Goal: Transaction & Acquisition: Book appointment/travel/reservation

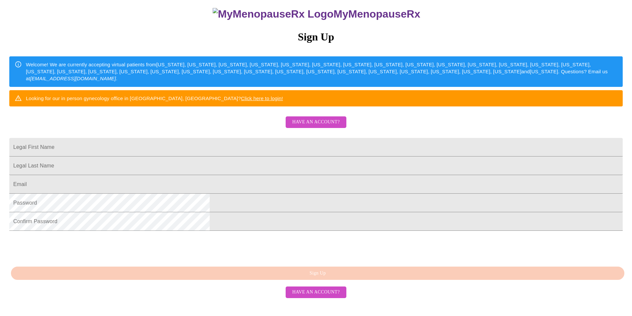
scroll to position [105, 0]
click at [250, 138] on input "Legal First Name" at bounding box center [315, 147] width 613 height 19
type input "[EMAIL_ADDRESS][DOMAIN_NAME]"
click at [244, 154] on input "Legal First Name" at bounding box center [315, 147] width 613 height 19
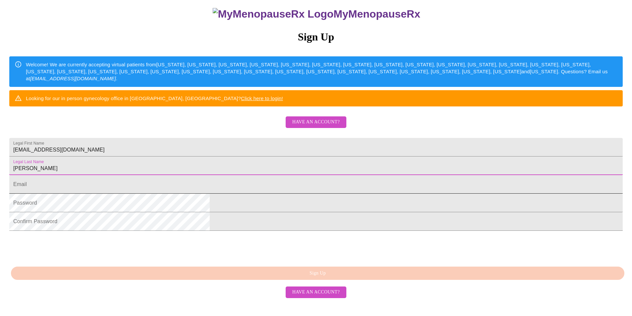
type input "[PERSON_NAME]"
click at [235, 182] on input "Legal First Name" at bounding box center [315, 184] width 613 height 19
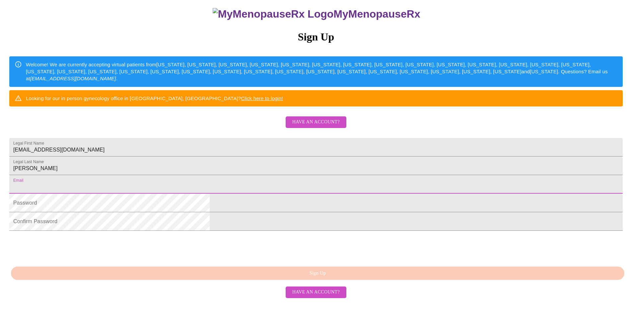
type input "[EMAIL_ADDRESS][DOMAIN_NAME]"
click at [290, 138] on input "[EMAIL_ADDRESS][DOMAIN_NAME]" at bounding box center [315, 147] width 613 height 19
type input "b"
type input "[PERSON_NAME]"
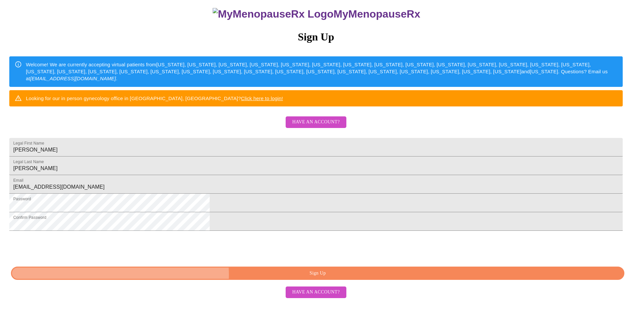
click at [327, 278] on span "Sign Up" at bounding box center [318, 273] width 598 height 8
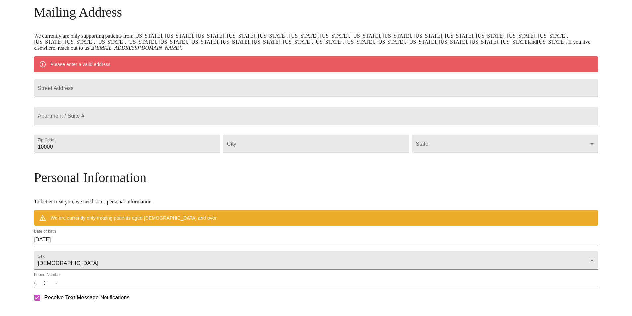
scroll to position [79, 0]
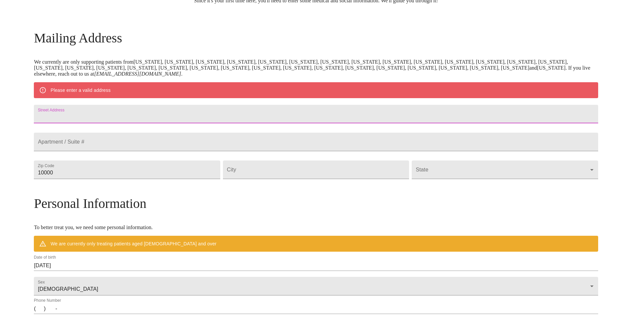
click at [144, 116] on input "Street Address" at bounding box center [316, 114] width 564 height 19
type input "[STREET_ADDRESS]"
click at [136, 179] on input "10000" at bounding box center [127, 170] width 186 height 19
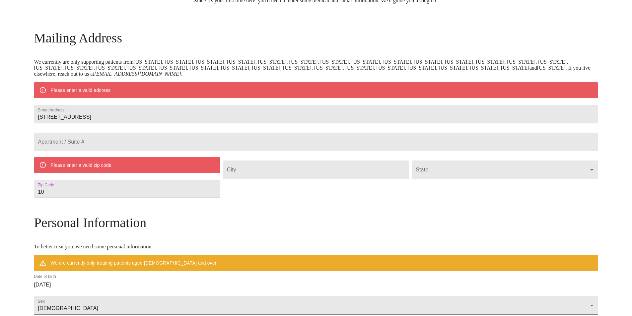
type input "1"
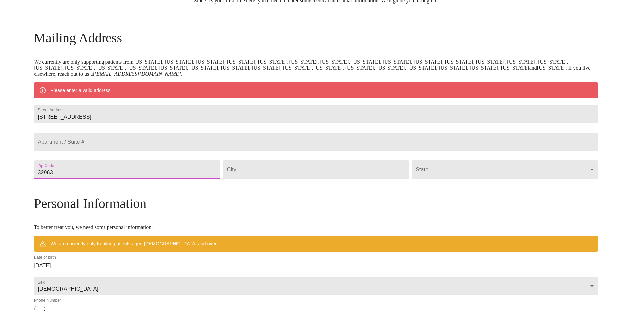
type input "32963"
click at [257, 179] on input "Street Address" at bounding box center [316, 170] width 186 height 19
type input "[GEOGRAPHIC_DATA]"
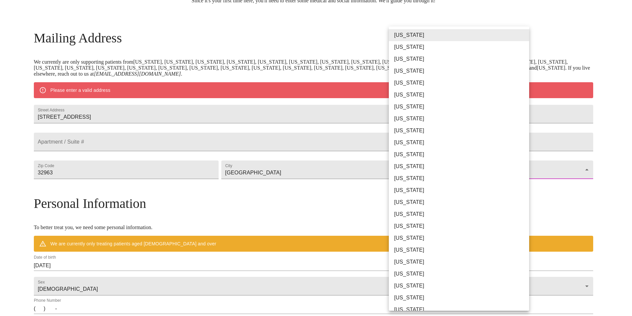
click at [525, 182] on body "MyMenopauseRx Welcome to MyMenopauseRx Since it's your first time here, you'll …" at bounding box center [316, 181] width 627 height 517
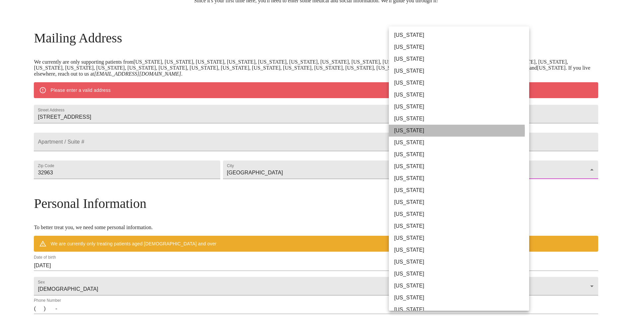
click at [406, 131] on li "[US_STATE]" at bounding box center [461, 131] width 145 height 12
type input "[US_STATE]"
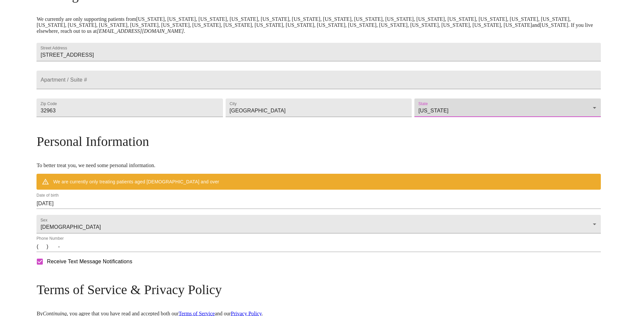
scroll to position [179, 0]
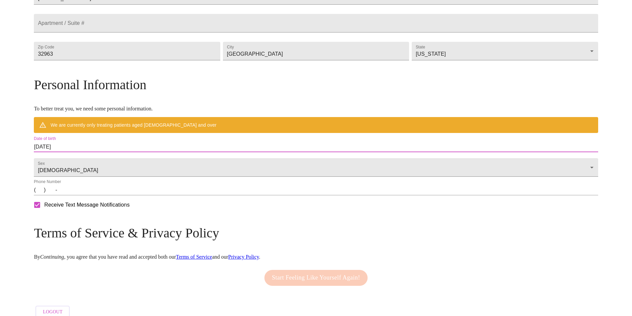
click at [136, 152] on input "[DATE]" at bounding box center [316, 147] width 564 height 11
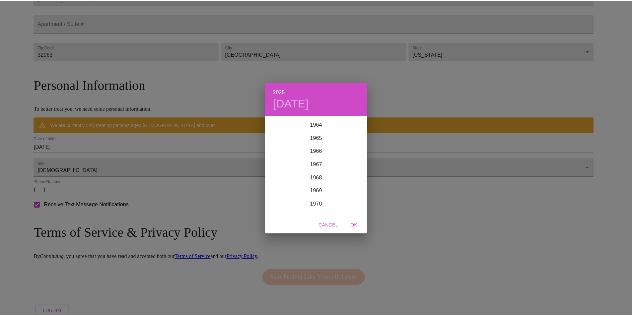
scroll to position [902, 0]
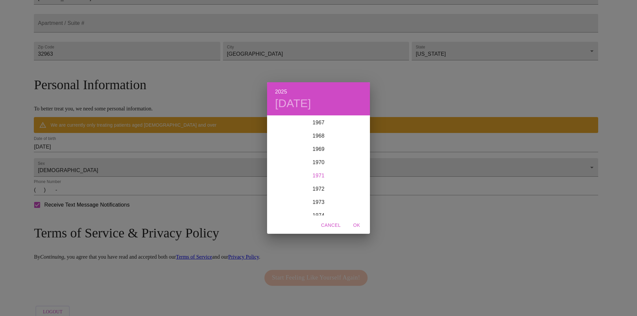
click at [323, 174] on div "1971" at bounding box center [318, 175] width 103 height 13
click at [320, 152] on div "May" at bounding box center [318, 153] width 34 height 25
click at [319, 163] on p "5" at bounding box center [318, 162] width 3 height 7
click at [356, 224] on span "OK" at bounding box center [357, 225] width 16 height 8
type input "[DATE]"
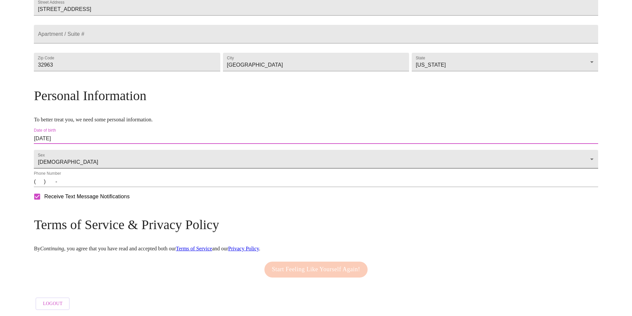
scroll to position [187, 0]
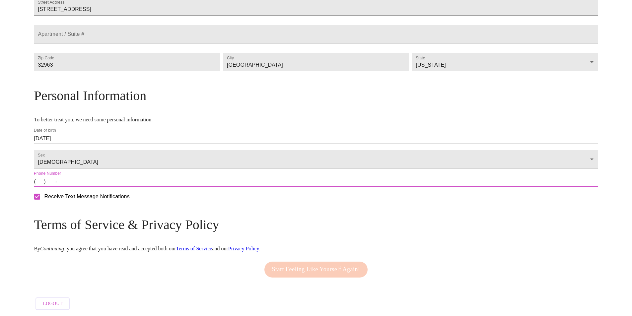
click at [107, 181] on input "(   )    -" at bounding box center [316, 181] width 564 height 11
type input "[PHONE_NUMBER]"
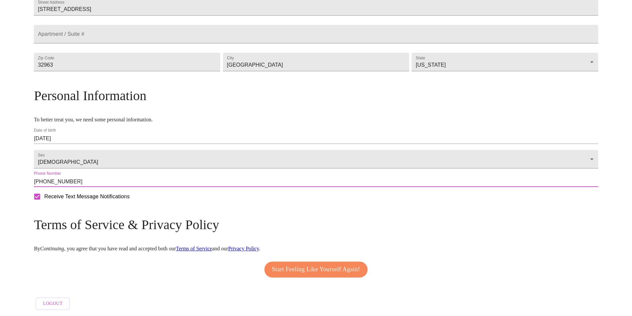
click at [317, 265] on span "Start Feeling Like Yourself Again!" at bounding box center [316, 269] width 88 height 11
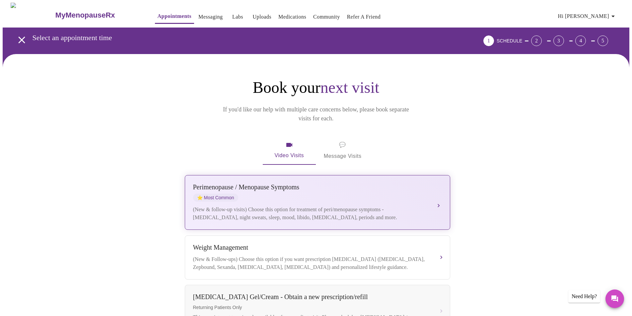
click at [418, 193] on div "[MEDICAL_DATA] / Menopause Symptoms ⭐ Most Common (New & follow-up visits) Choo…" at bounding box center [317, 202] width 249 height 38
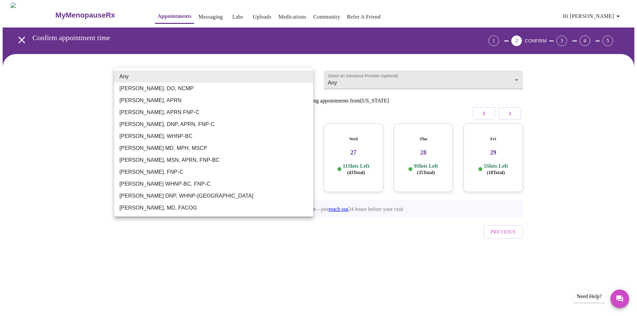
click at [306, 76] on body "MyMenopauseRx Appointments Messaging Labs Uploads Medications Community Refer a…" at bounding box center [319, 137] width 632 height 269
click at [81, 132] on div at bounding box center [318, 158] width 637 height 316
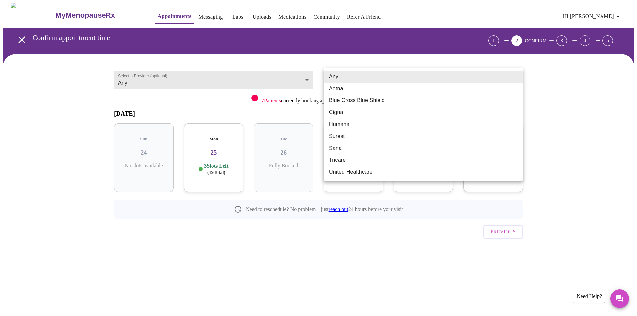
click at [516, 78] on body "MyMenopauseRx Appointments Messaging Labs Uploads Medications Community Refer a…" at bounding box center [319, 137] width 632 height 269
click at [575, 140] on div at bounding box center [318, 158] width 637 height 316
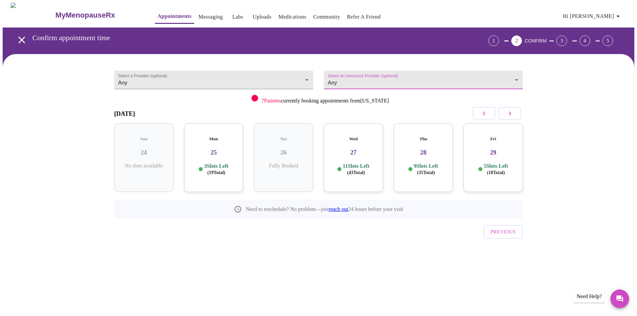
click at [226, 149] on h3 "25" at bounding box center [213, 152] width 49 height 7
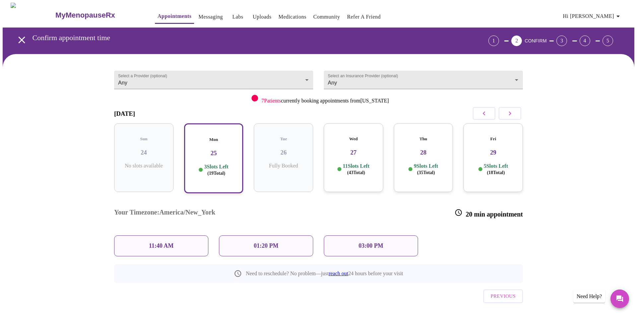
click at [190, 236] on div "11:40 AM" at bounding box center [161, 246] width 94 height 21
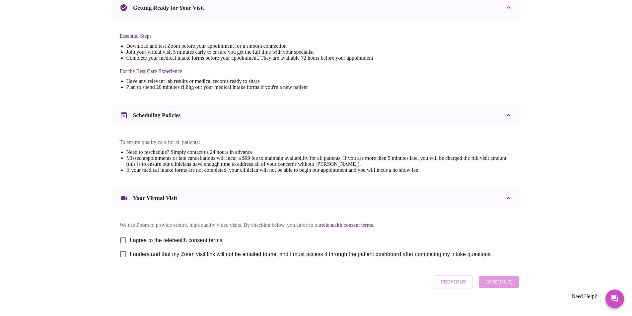
scroll to position [165, 0]
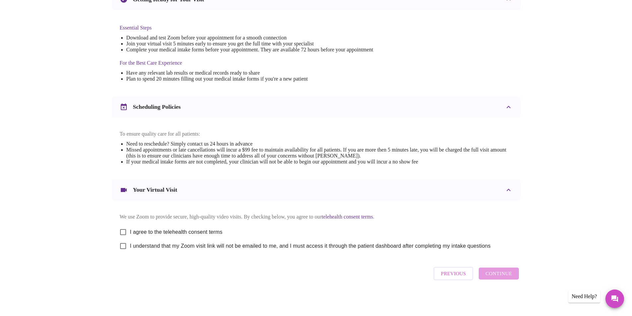
click at [122, 228] on input "I agree to the telehealth consent terms" at bounding box center [123, 232] width 14 height 14
checkbox input "true"
click at [123, 247] on input "I understand that my Zoom visit link will not be emailed to me, and I must acce…" at bounding box center [123, 246] width 14 height 14
checkbox input "true"
click at [175, 191] on h3 "Your Virtual Visit" at bounding box center [155, 189] width 44 height 7
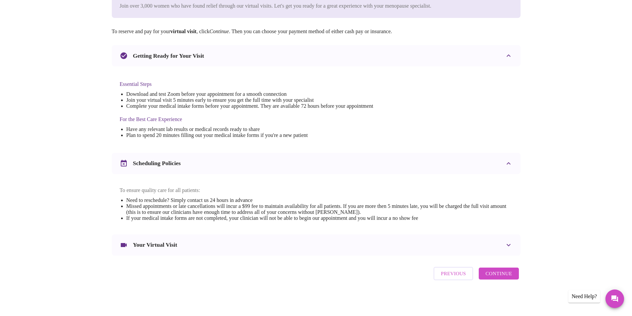
scroll to position [106, 0]
click at [502, 277] on span "Continue" at bounding box center [498, 273] width 27 height 9
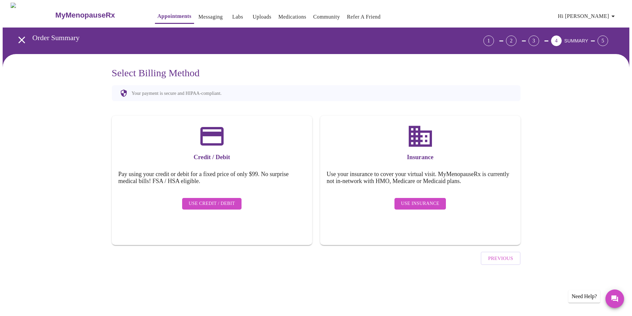
scroll to position [0, 0]
click at [203, 200] on span "Use Credit / Debit" at bounding box center [214, 204] width 46 height 8
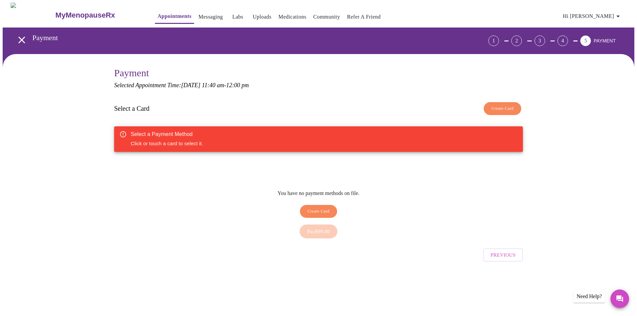
click at [317, 208] on span "Create Card" at bounding box center [318, 212] width 22 height 8
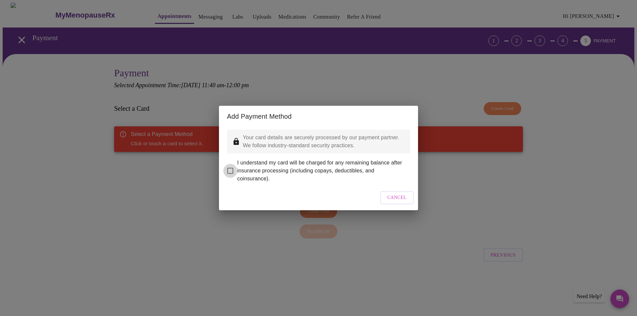
click at [232, 168] on input "I understand my card will be charged for any remaining balance after insurance …" at bounding box center [230, 171] width 14 height 14
checkbox input "true"
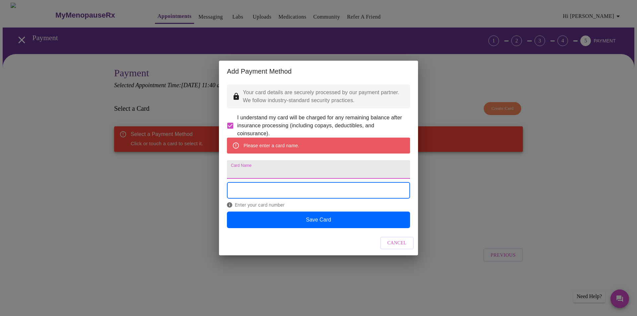
click at [259, 169] on input "Card Name" at bounding box center [318, 169] width 183 height 19
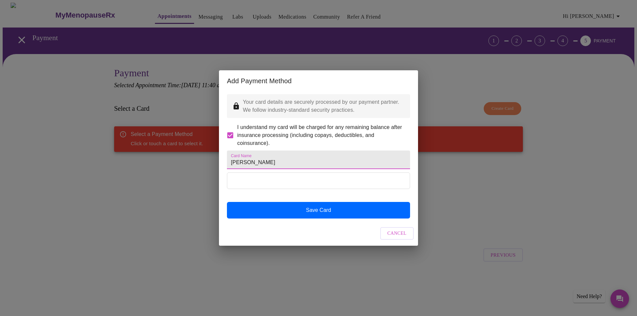
type input "[PERSON_NAME]"
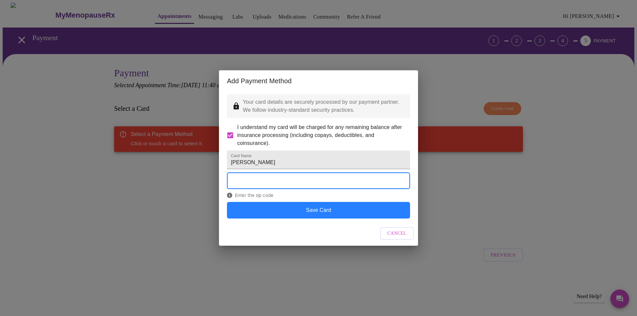
click at [315, 219] on button "Save Card" at bounding box center [318, 210] width 183 height 17
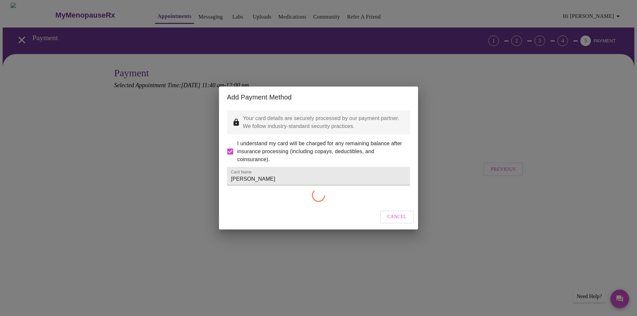
checkbox input "false"
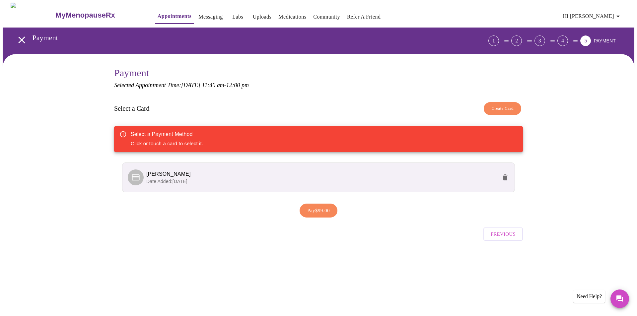
click at [316, 211] on span "Pay $99.00" at bounding box center [318, 210] width 23 height 9
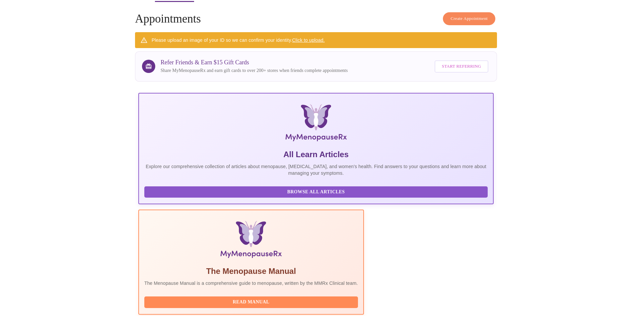
scroll to position [66, 0]
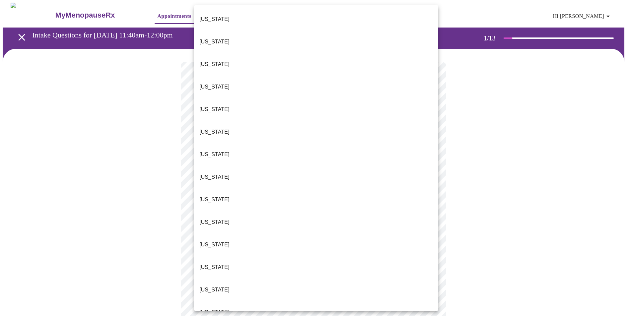
click at [431, 143] on body "MyMenopauseRx Appointments Messaging Labs Uploads Medications Community Refer a…" at bounding box center [316, 308] width 627 height 610
click at [216, 188] on li "[US_STATE]" at bounding box center [316, 199] width 244 height 23
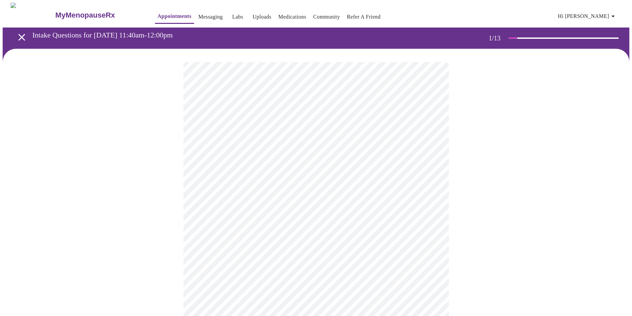
click at [430, 192] on body "MyMenopauseRx Appointments Messaging Labs Uploads Medications Community Refer a…" at bounding box center [316, 306] width 627 height 606
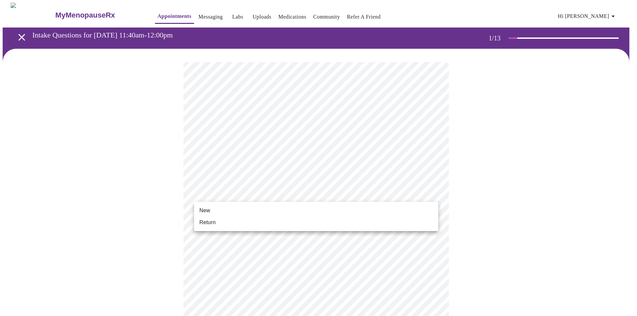
click at [204, 211] on span "New" at bounding box center [204, 211] width 11 height 8
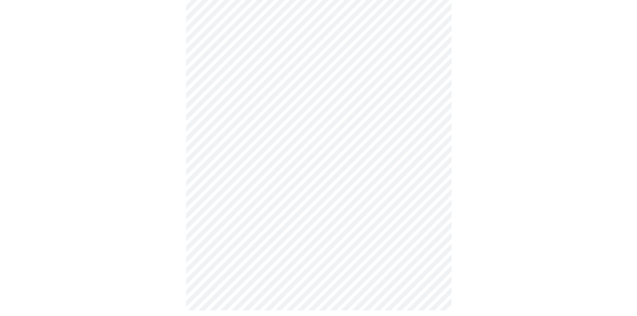
scroll to position [281, 0]
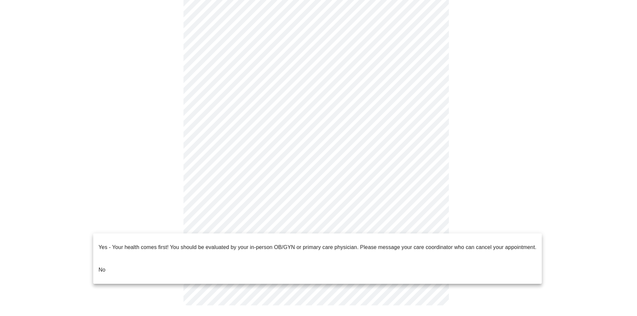
click at [433, 223] on body "MyMenopauseRx Appointments Messaging Labs Uploads Medications Community Refer a…" at bounding box center [319, 20] width 632 height 597
click at [111, 259] on li "No" at bounding box center [317, 270] width 448 height 23
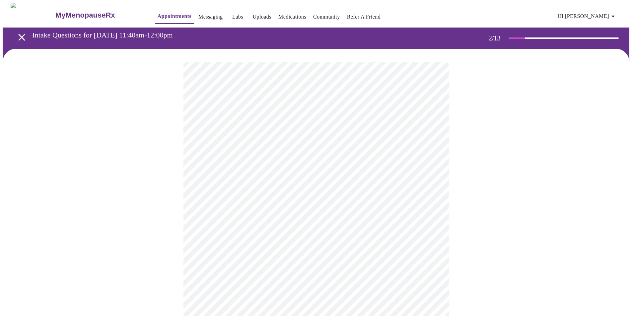
scroll to position [33, 0]
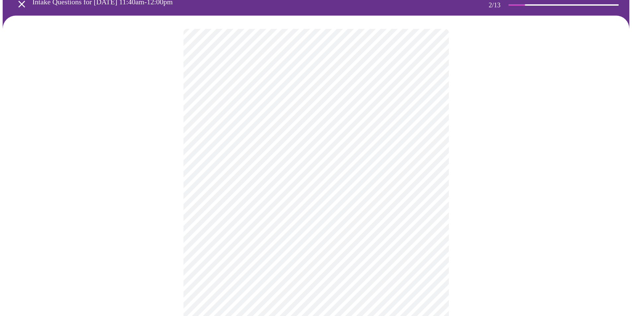
click at [430, 101] on body "MyMenopauseRx Appointments Messaging Labs Uploads Medications Community Refer a…" at bounding box center [316, 168] width 627 height 399
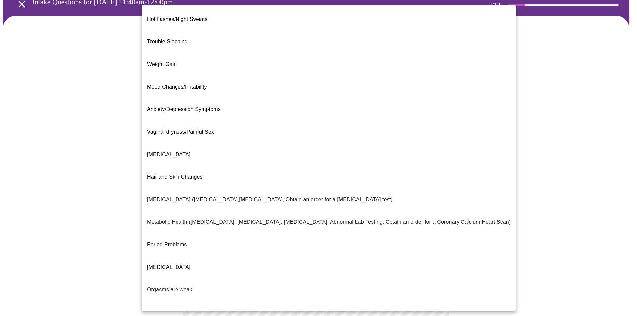
click at [212, 129] on span "Vaginal dryness/Painful Sex" at bounding box center [180, 132] width 67 height 6
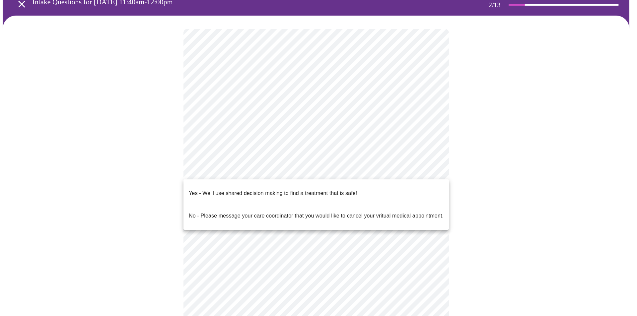
click at [432, 170] on body "MyMenopauseRx Appointments Messaging Labs Uploads Medications Community Refer a…" at bounding box center [319, 166] width 632 height 395
click at [370, 186] on li "Yes - We'll use shared decision making to find a treatment that is safe!" at bounding box center [315, 193] width 265 height 23
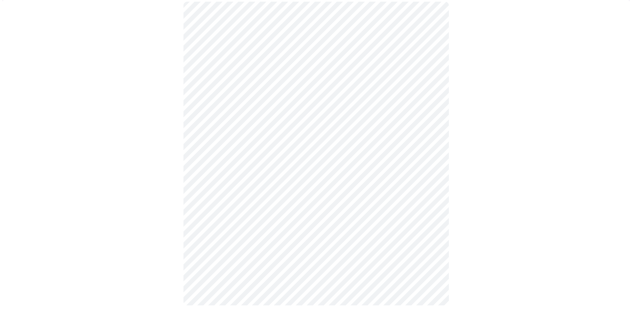
scroll to position [0, 0]
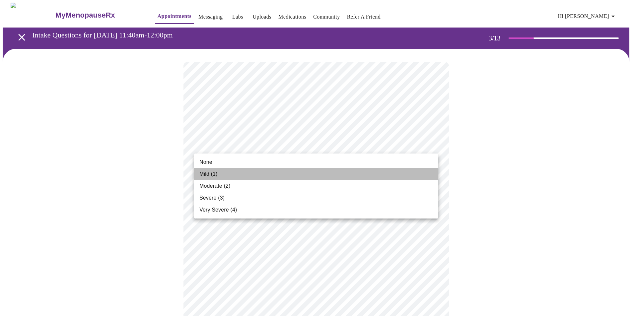
click at [258, 173] on li "Mild (1)" at bounding box center [316, 174] width 244 height 12
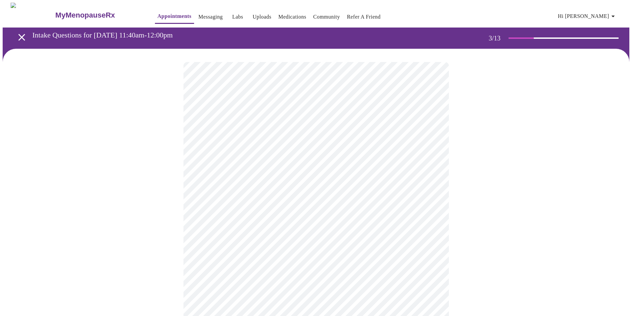
scroll to position [33, 0]
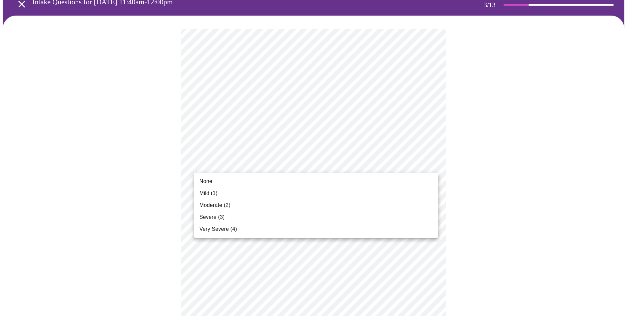
click at [229, 192] on li "Mild (1)" at bounding box center [316, 193] width 244 height 12
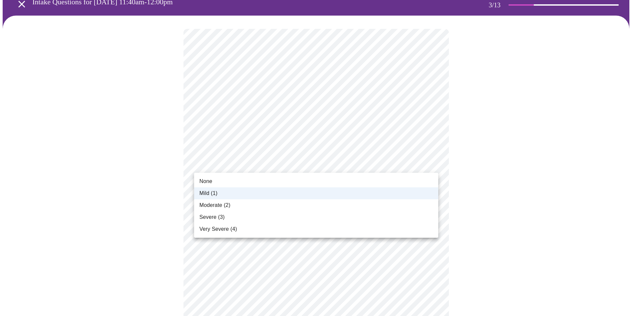
click at [238, 205] on li "Moderate (2)" at bounding box center [316, 205] width 244 height 12
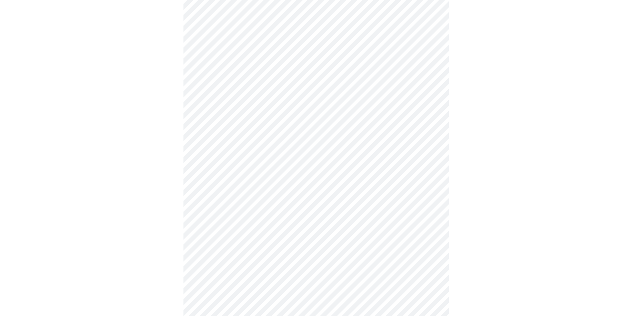
scroll to position [100, 0]
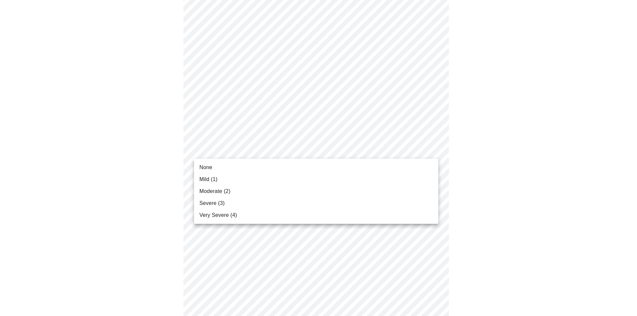
click at [227, 178] on li "Mild (1)" at bounding box center [316, 179] width 244 height 12
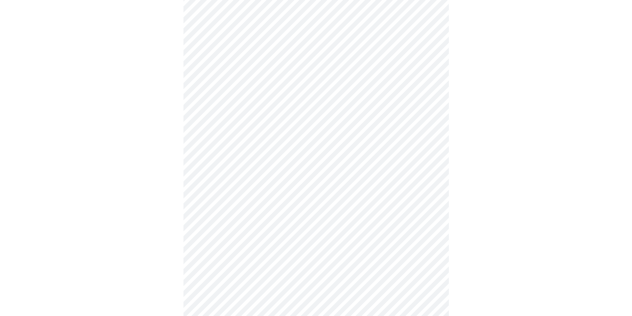
scroll to position [166, 0]
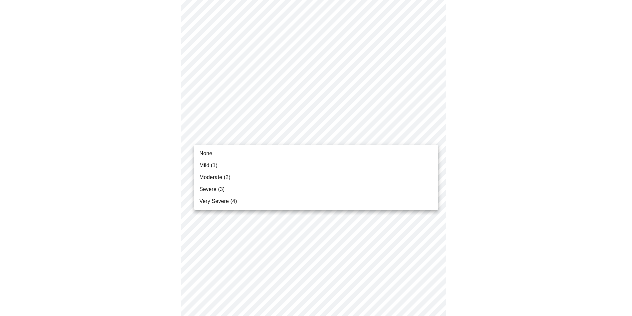
click at [430, 135] on body "MyMenopauseRx Appointments Messaging Labs Uploads Medications Community Refer a…" at bounding box center [316, 264] width 627 height 854
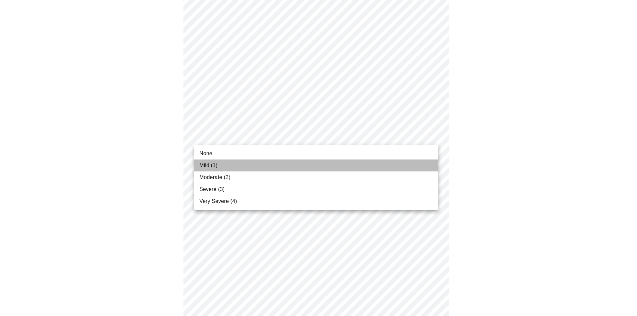
click at [244, 166] on li "Mild (1)" at bounding box center [316, 166] width 244 height 12
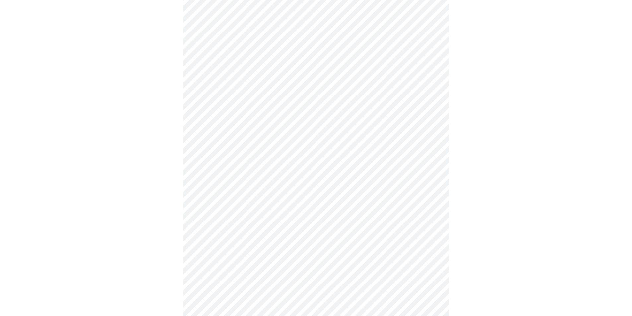
scroll to position [199, 0]
click at [426, 144] on body "MyMenopauseRx Appointments Messaging Labs Uploads Medications Community Refer a…" at bounding box center [316, 226] width 627 height 845
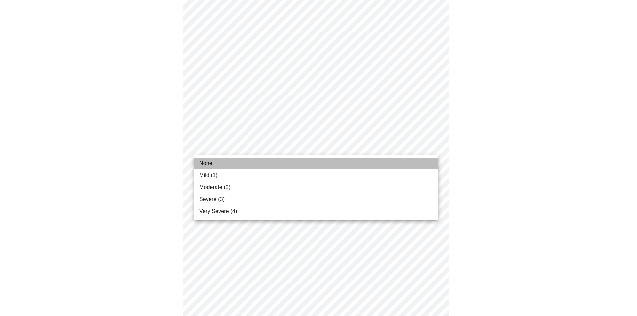
click at [306, 164] on li "None" at bounding box center [316, 164] width 244 height 12
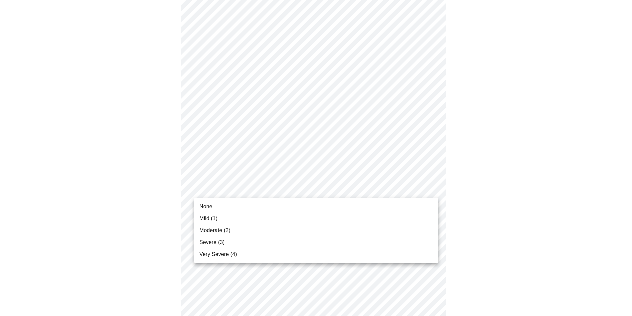
click at [431, 188] on body "MyMenopauseRx Appointments Messaging Labs Uploads Medications Community Refer a…" at bounding box center [316, 222] width 627 height 836
click at [232, 217] on li "Mild (1)" at bounding box center [316, 219] width 244 height 12
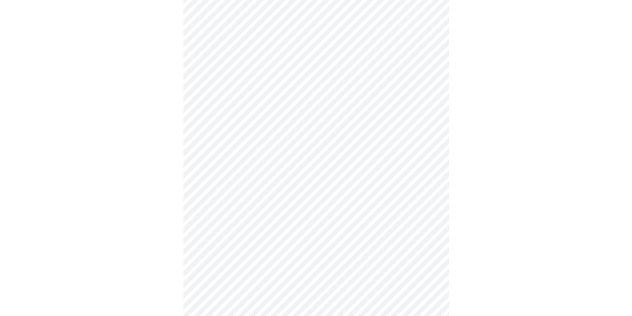
scroll to position [265, 0]
click at [428, 173] on body "MyMenopauseRx Appointments Messaging Labs Uploads Medications Community Refer a…" at bounding box center [319, 150] width 632 height 827
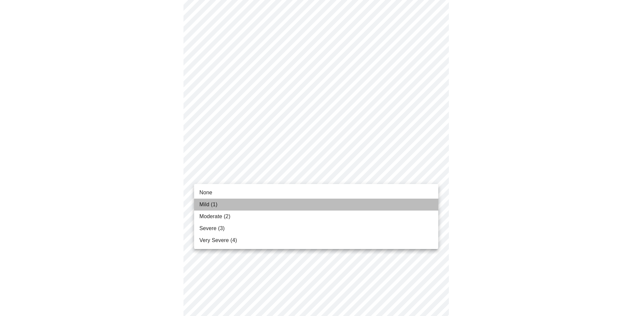
click at [228, 205] on li "Mild (1)" at bounding box center [316, 205] width 244 height 12
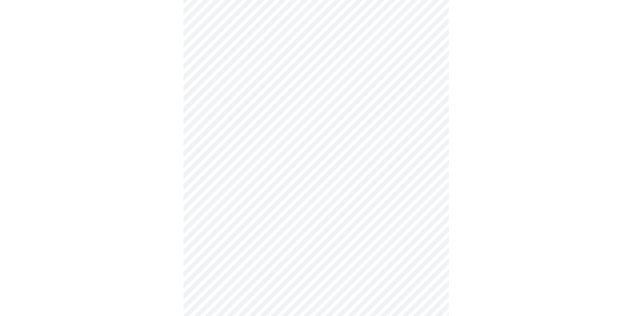
scroll to position [332, 0]
click at [428, 160] on body "MyMenopauseRx Appointments Messaging Labs Uploads Medications Community Refer a…" at bounding box center [316, 79] width 627 height 817
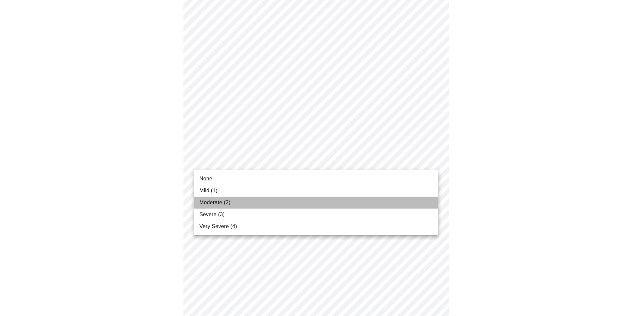
click at [223, 200] on span "Moderate (2)" at bounding box center [214, 203] width 31 height 8
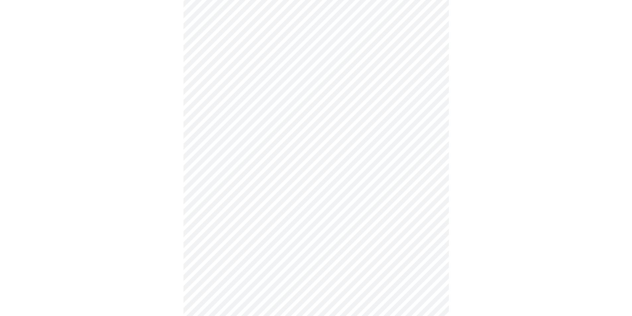
scroll to position [398, 0]
click at [426, 147] on body "MyMenopauseRx Appointments Messaging Labs Uploads Medications Community Refer a…" at bounding box center [316, 9] width 627 height 808
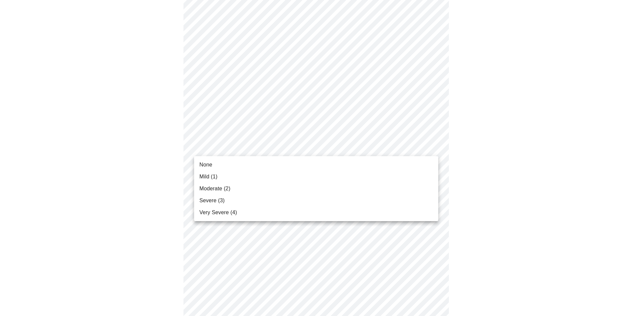
click at [242, 177] on li "Mild (1)" at bounding box center [316, 177] width 244 height 12
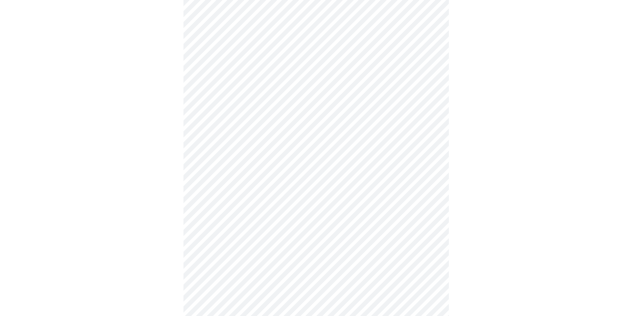
scroll to position [464, 0]
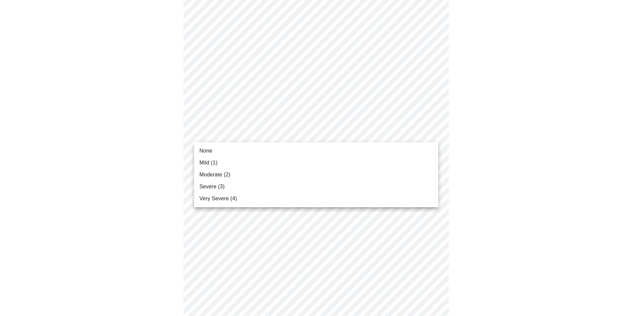
click at [251, 173] on li "Moderate (2)" at bounding box center [316, 175] width 244 height 12
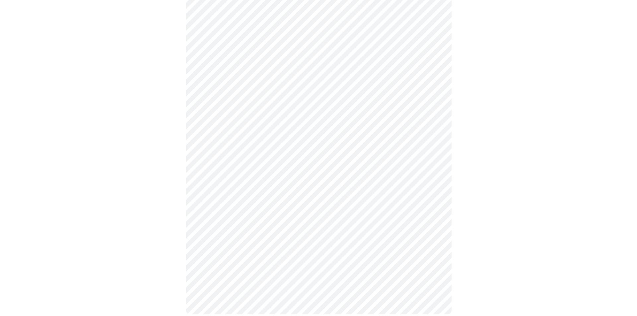
scroll to position [473, 0]
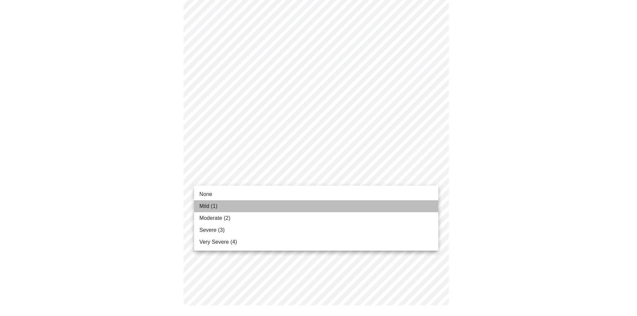
click at [231, 205] on li "Mild (1)" at bounding box center [316, 206] width 244 height 12
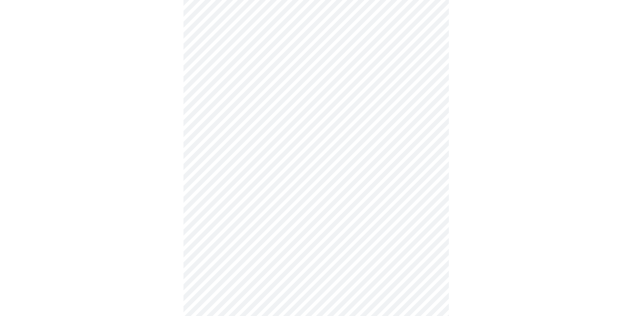
scroll to position [199, 0]
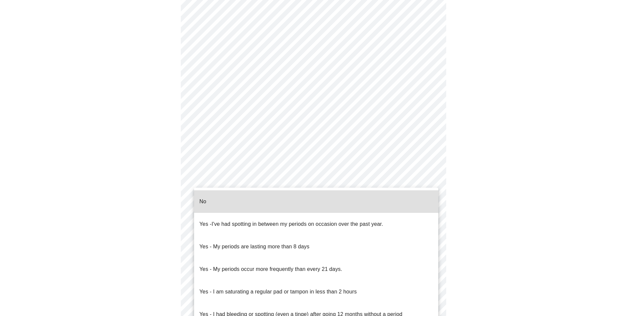
click at [429, 179] on body "MyMenopauseRx Appointments Messaging Labs Uploads Medications Community Refer a…" at bounding box center [316, 118] width 627 height 628
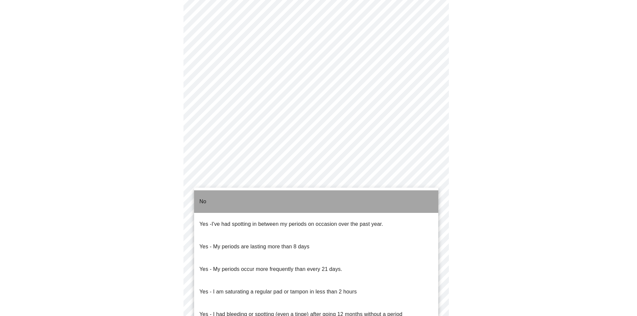
click at [223, 200] on li "No" at bounding box center [316, 201] width 244 height 23
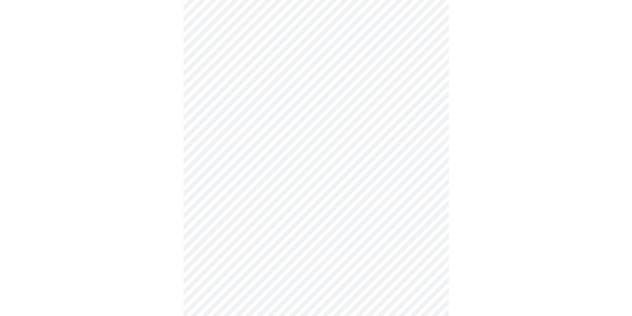
scroll to position [265, 0]
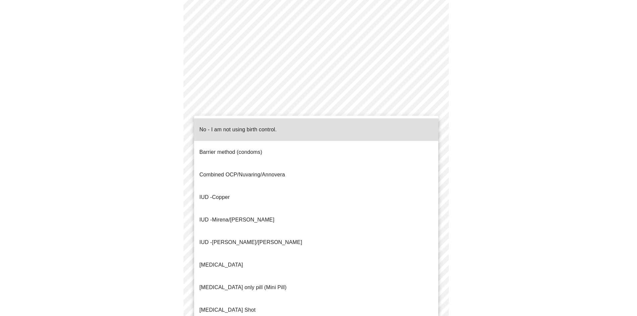
click at [430, 160] on body "MyMenopauseRx Appointments Messaging Labs Uploads Medications Community Refer a…" at bounding box center [319, 49] width 632 height 624
click at [287, 125] on li "No - I am not using birth control." at bounding box center [316, 129] width 244 height 23
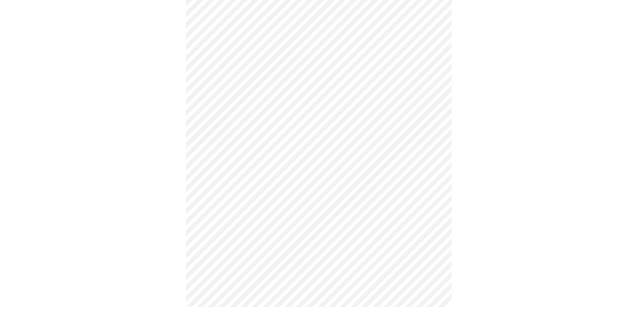
scroll to position [304, 0]
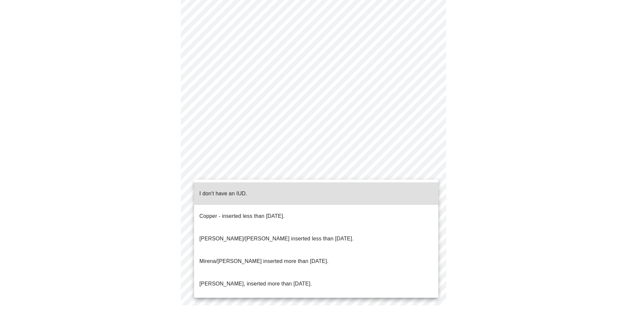
click at [431, 172] on body "MyMenopauseRx Appointments Messaging Labs Uploads Medications Community Refer a…" at bounding box center [316, 9] width 627 height 620
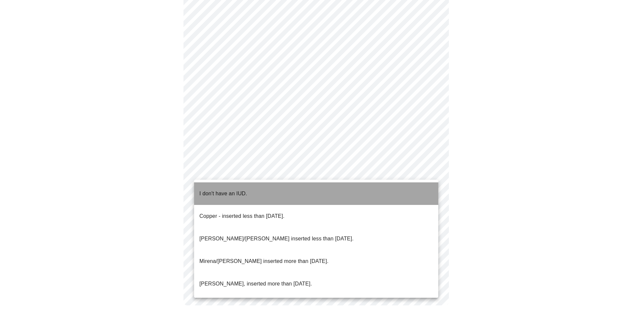
click at [245, 190] on p "I don't have an IUD." at bounding box center [223, 194] width 48 height 8
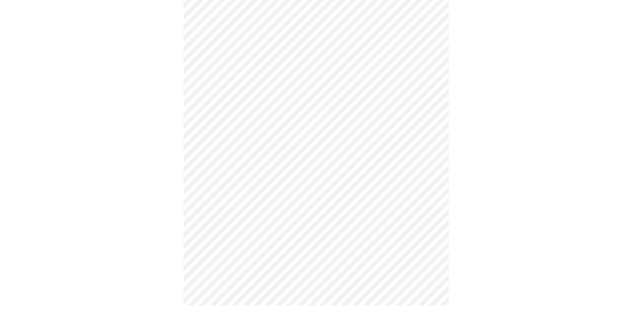
click at [434, 220] on body "MyMenopauseRx Appointments Messaging Labs Uploads Medications Community Refer a…" at bounding box center [316, 11] width 627 height 616
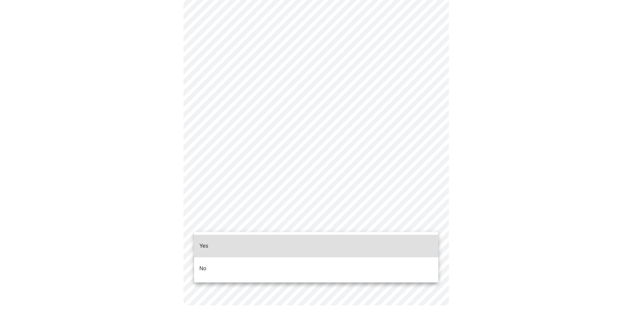
click at [209, 240] on li "Yes" at bounding box center [316, 246] width 244 height 23
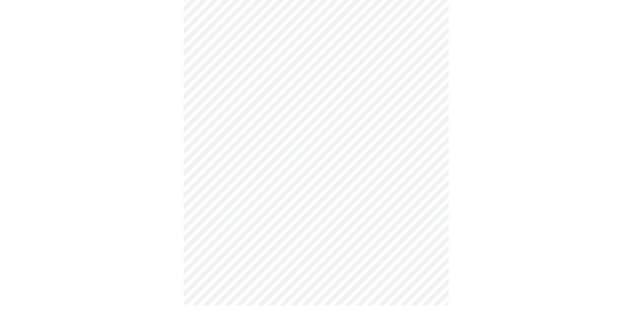
scroll to position [0, 0]
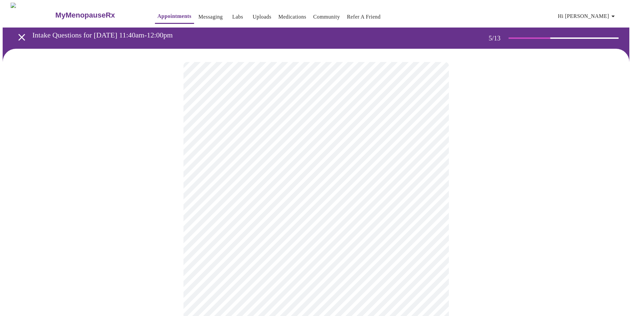
click at [430, 171] on body "MyMenopauseRx Appointments Messaging Labs Uploads Medications Community Refer a…" at bounding box center [316, 271] width 627 height 537
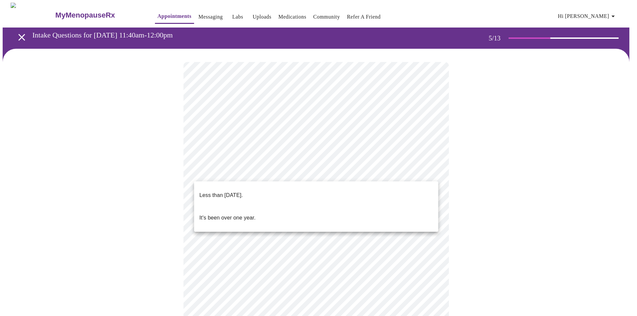
click at [243, 191] on p "Less than [DATE]." at bounding box center [220, 195] width 43 height 8
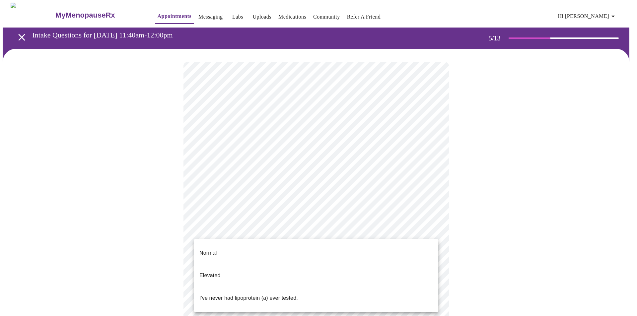
click at [430, 229] on body "MyMenopauseRx Appointments Messaging Labs Uploads Medications Community Refer a…" at bounding box center [319, 269] width 632 height 533
click at [206, 249] on p "Normal" at bounding box center [207, 253] width 17 height 8
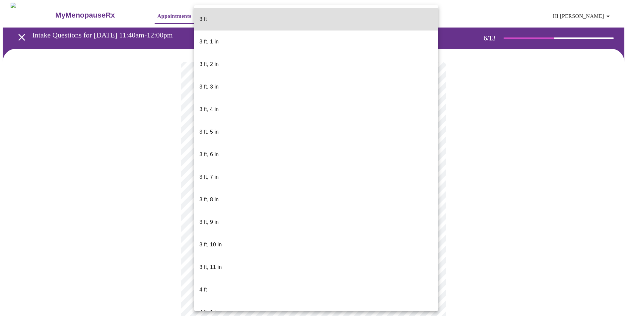
click at [431, 189] on body "MyMenopauseRx Appointments Messaging Labs Uploads Medications Community Refer a…" at bounding box center [316, 180] width 627 height 354
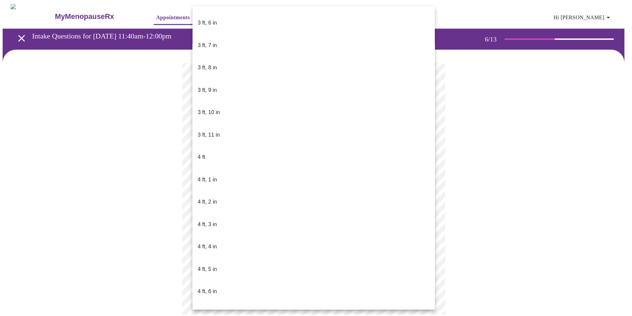
scroll to position [265, 0]
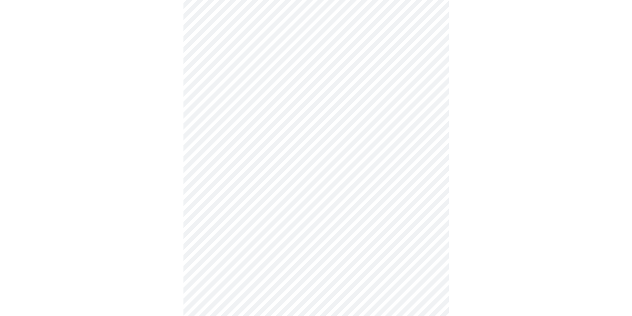
scroll to position [1625, 0]
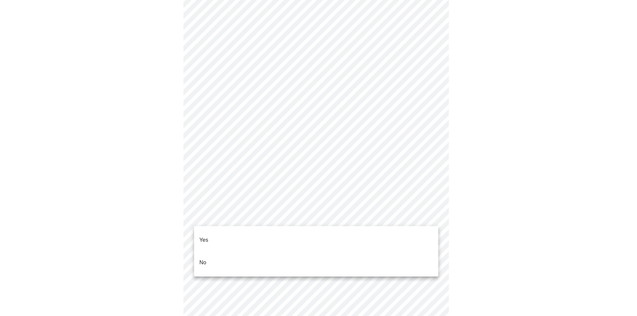
click at [478, 217] on div at bounding box center [318, 158] width 637 height 316
click at [208, 236] on p "Yes" at bounding box center [203, 240] width 9 height 8
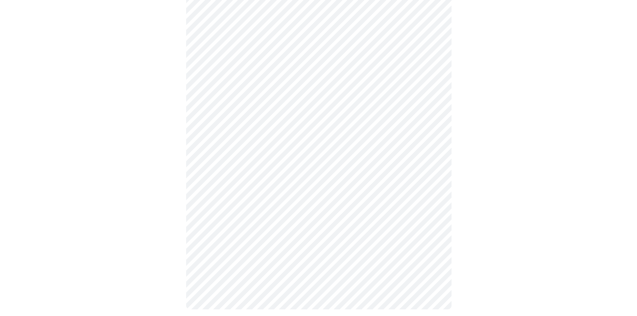
scroll to position [332, 0]
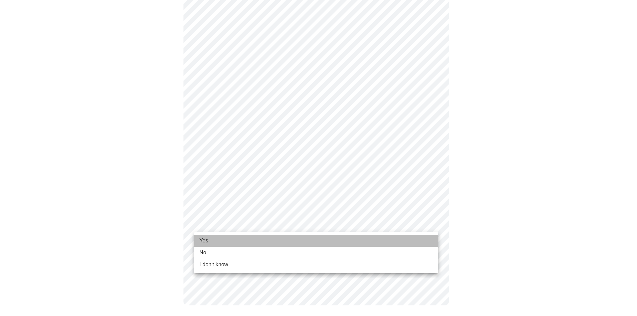
click at [218, 238] on li "Yes" at bounding box center [316, 241] width 244 height 12
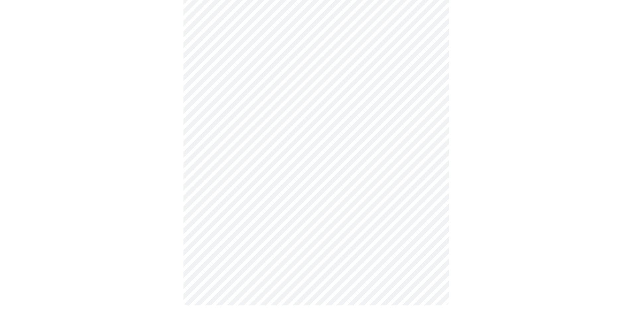
scroll to position [0, 0]
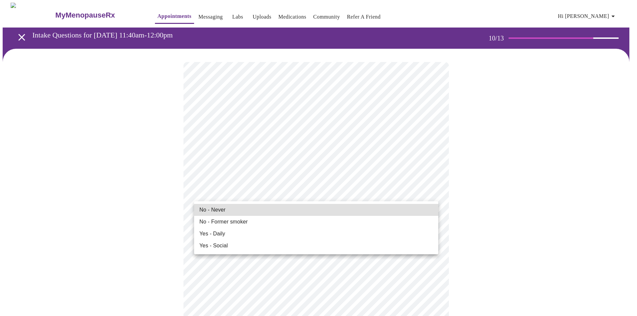
click at [227, 211] on li "No - Never" at bounding box center [316, 210] width 244 height 12
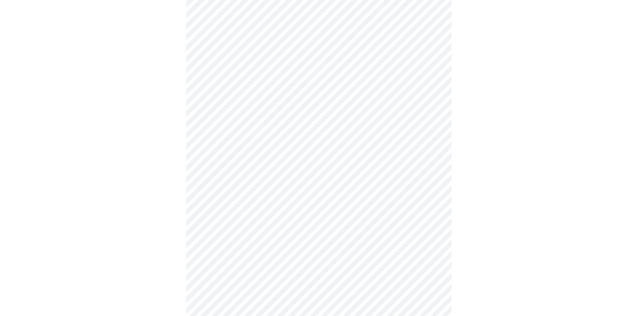
scroll to position [553, 0]
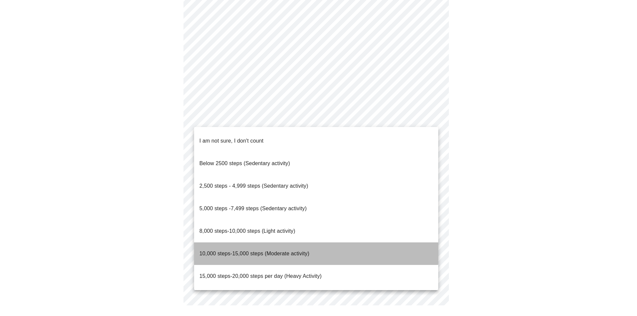
click at [272, 251] on span "10,000 steps-15,000 steps (Moderate activity)" at bounding box center [254, 254] width 110 height 6
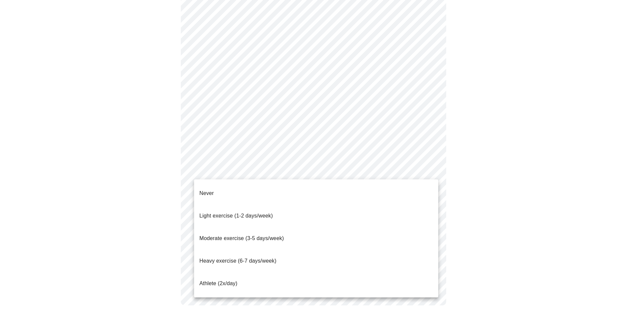
click at [266, 213] on span "Light exercise (1-2 days/week)" at bounding box center [236, 216] width 74 height 6
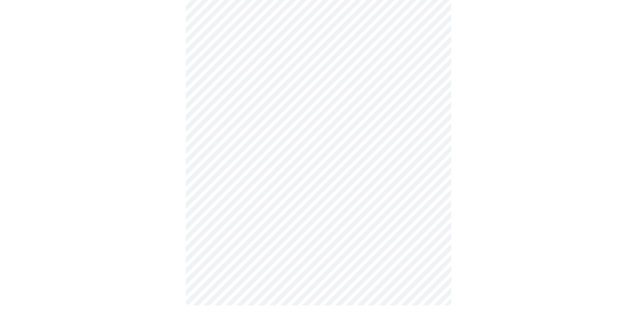
scroll to position [545, 0]
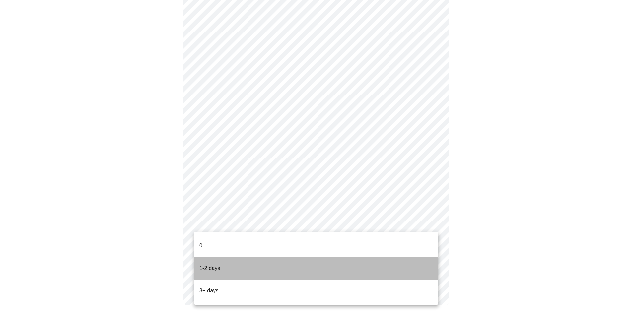
click at [221, 258] on li "1-2 days" at bounding box center [316, 268] width 244 height 23
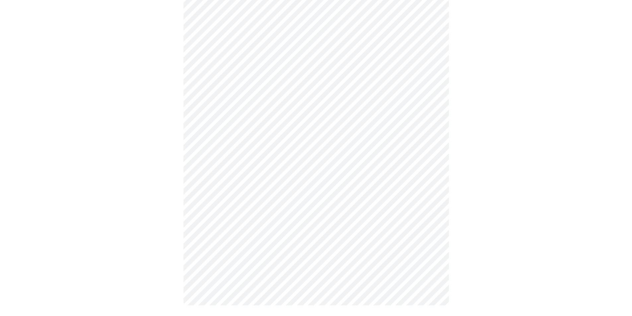
scroll to position [0, 0]
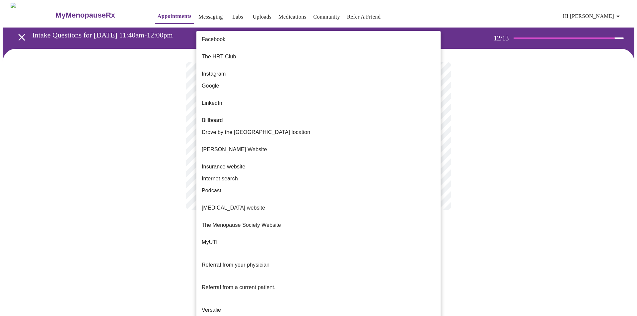
click at [433, 137] on body "MyMenopauseRx Appointments Messaging Labs Uploads Medications Community Refer a…" at bounding box center [319, 113] width 632 height 221
click at [235, 52] on li "The HRT Club" at bounding box center [318, 56] width 244 height 23
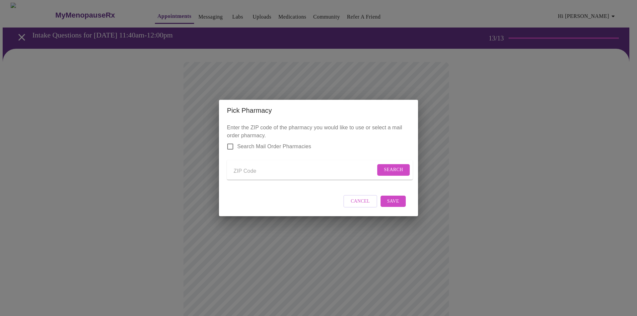
click at [517, 158] on div "Pick Pharmacy Enter the ZIP code of the pharmacy you would like to use or selec…" at bounding box center [318, 158] width 637 height 316
click at [230, 141] on input "Search Mail Order Pharmacies" at bounding box center [230, 147] width 14 height 14
checkbox input "true"
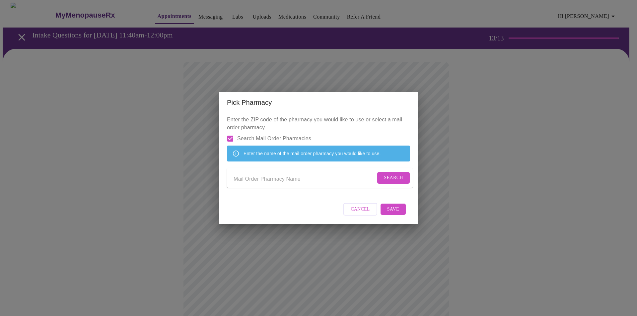
click at [252, 183] on input "Send a message to your care team" at bounding box center [305, 179] width 142 height 11
type input "The HRT Club"
click at [386, 181] on span "Search" at bounding box center [393, 178] width 19 height 8
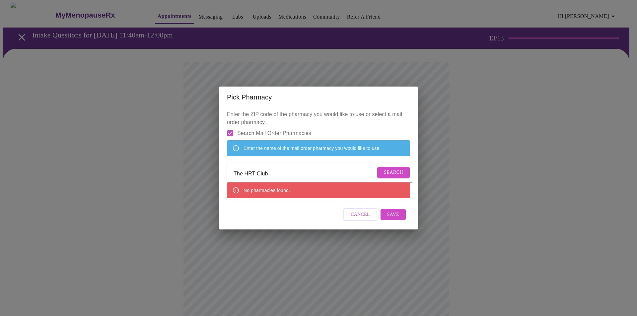
click at [495, 141] on div "Pick Pharmacy Enter the ZIP code of the pharmacy you would like to use or selec…" at bounding box center [318, 158] width 637 height 316
click at [364, 219] on span "Cancel" at bounding box center [360, 215] width 19 height 8
click at [231, 126] on input "Search Mail Order Pharmacies" at bounding box center [230, 133] width 14 height 14
checkbox input "false"
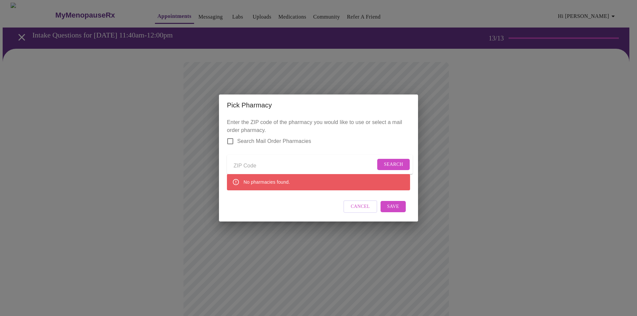
click at [255, 162] on input "Send a message to your care team" at bounding box center [305, 166] width 142 height 11
type input "32960"
click at [391, 162] on span "Search" at bounding box center [393, 165] width 19 height 8
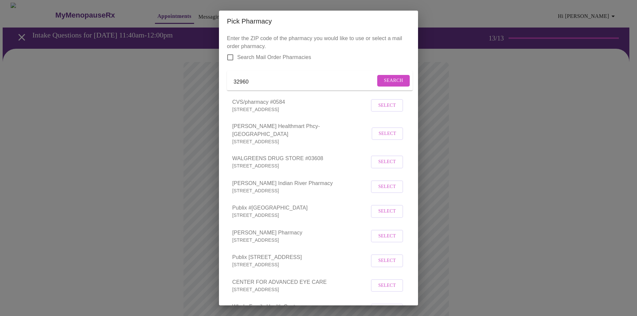
scroll to position [33, 0]
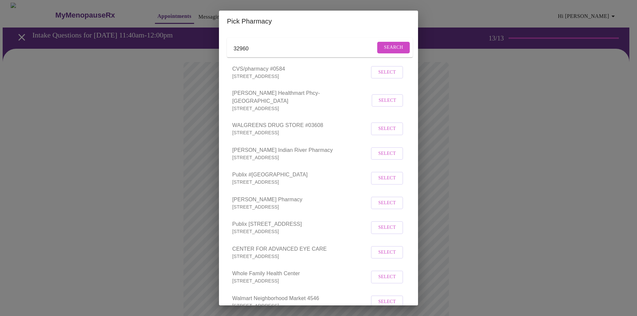
click at [378, 181] on span "Select" at bounding box center [387, 178] width 18 height 8
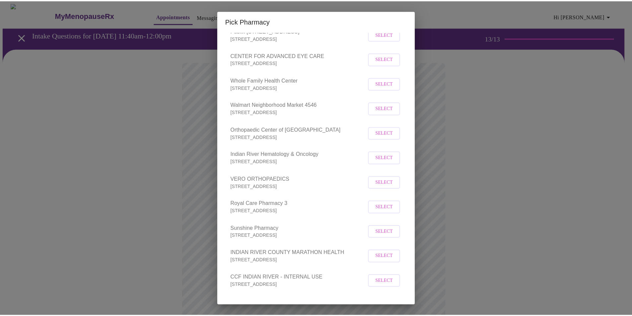
scroll to position [250, 0]
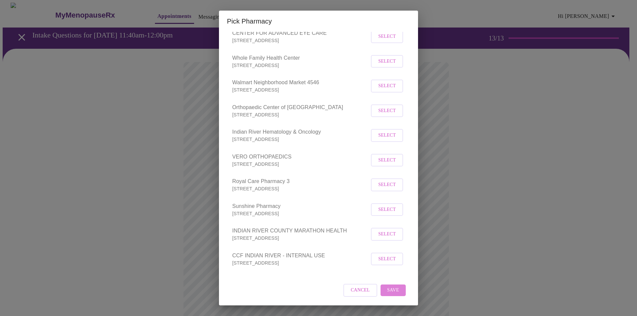
click at [388, 289] on span "Save" at bounding box center [393, 290] width 12 height 8
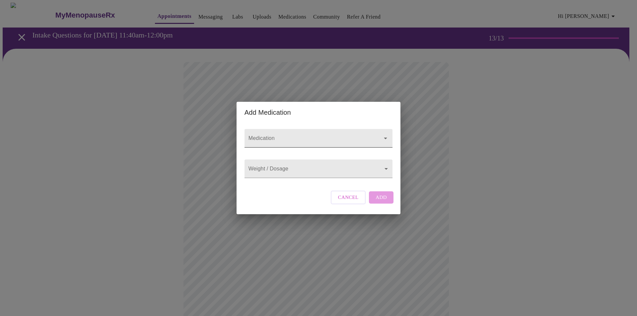
click at [384, 134] on icon "Open" at bounding box center [385, 138] width 8 height 8
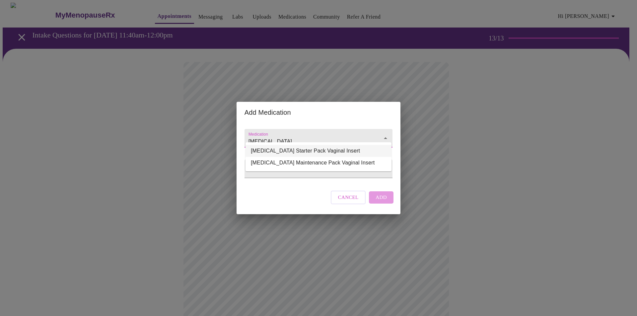
click at [325, 151] on li "[MEDICAL_DATA] Starter Pack Vaginal Insert" at bounding box center [318, 151] width 146 height 12
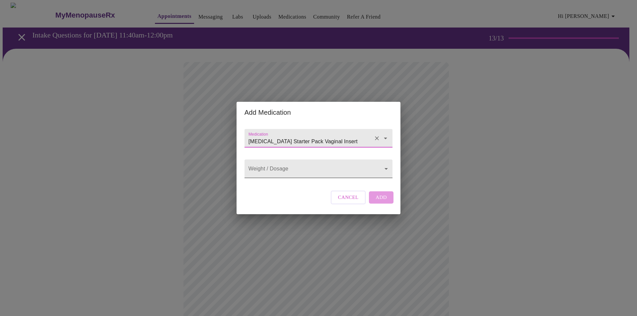
type input "[MEDICAL_DATA] Starter Pack Vaginal Insert"
click at [385, 168] on body "MyMenopauseRx Appointments Messaging Labs Uploads Medications Community Refer a…" at bounding box center [319, 252] width 632 height 499
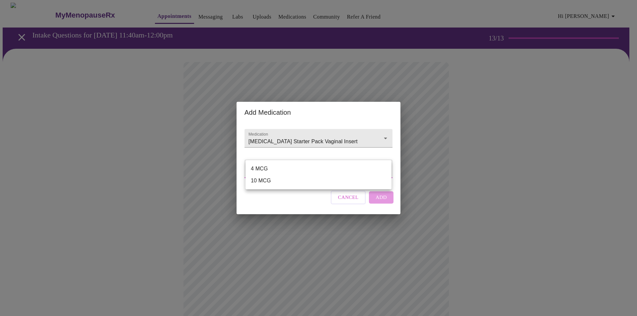
click at [262, 168] on li "4 MCG" at bounding box center [318, 169] width 146 height 12
type input "4 MCG"
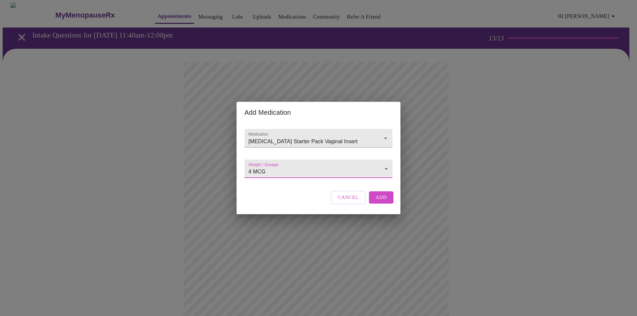
click at [382, 202] on span "Add" at bounding box center [380, 197] width 11 height 9
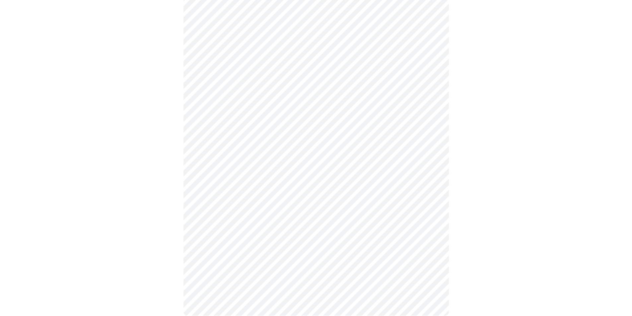
scroll to position [197, 0]
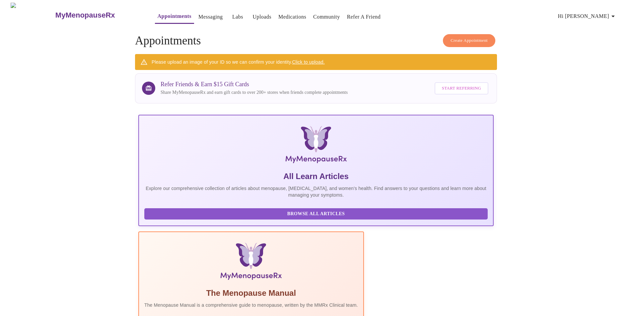
click at [315, 60] on link "Click to upload." at bounding box center [308, 61] width 33 height 5
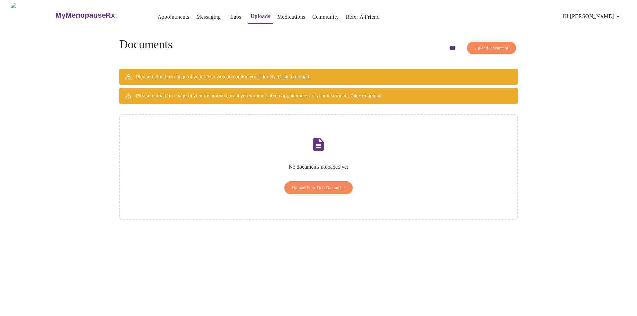
click at [318, 184] on span "Upload Your First Document" at bounding box center [318, 188] width 53 height 8
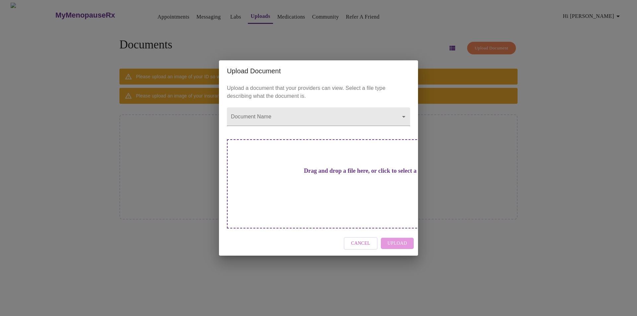
click at [328, 174] on h3 "Drag and drop a file here, or click to select a file" at bounding box center [364, 171] width 183 height 7
click at [292, 169] on div "Drag and drop a file here, or click to select a file" at bounding box center [365, 183] width 276 height 89
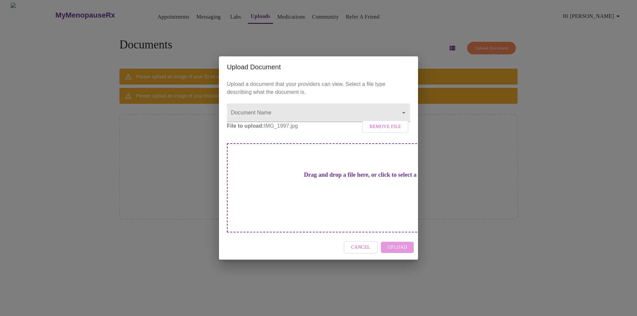
click at [397, 239] on div "Cancel Upload" at bounding box center [318, 247] width 199 height 25
click at [395, 239] on div "Cancel Upload" at bounding box center [318, 247] width 199 height 25
click at [403, 238] on div "Cancel Upload" at bounding box center [318, 247] width 199 height 25
click at [393, 239] on div "Cancel Upload" at bounding box center [318, 247] width 199 height 25
drag, startPoint x: 319, startPoint y: 180, endPoint x: 533, endPoint y: 243, distance: 223.5
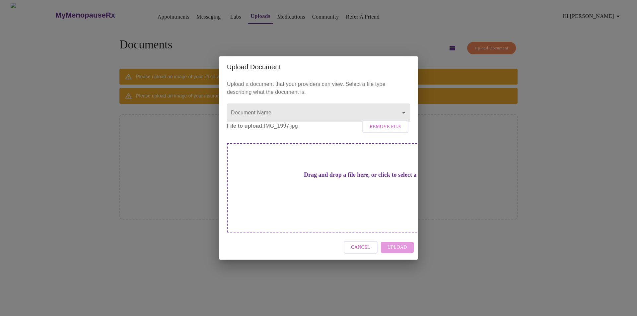
click at [533, 243] on div "Upload Document Upload a document that your providers can view. Select a file t…" at bounding box center [318, 158] width 637 height 316
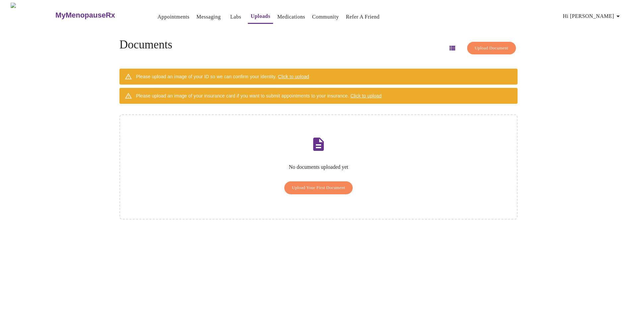
click at [313, 184] on span "Upload Your First Document" at bounding box center [318, 188] width 53 height 8
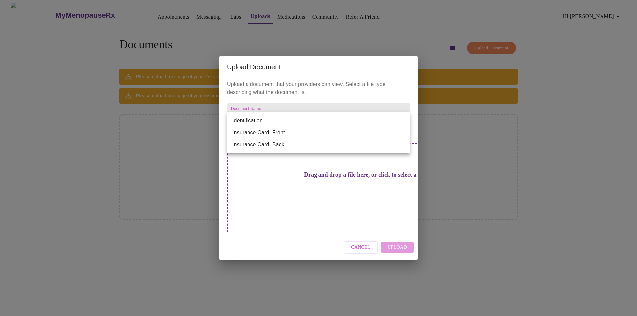
click at [402, 119] on body "MyMenopauseRx Appointments Messaging Labs Uploads Medications Community Refer a…" at bounding box center [319, 161] width 632 height 316
click at [282, 120] on li "Identification" at bounding box center [318, 121] width 183 height 12
type input "Identification"
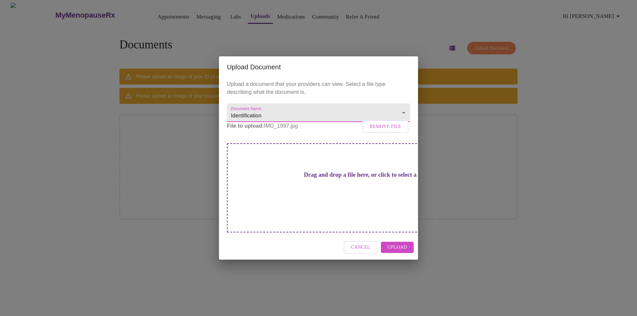
click at [399, 243] on span "Upload" at bounding box center [397, 247] width 20 height 8
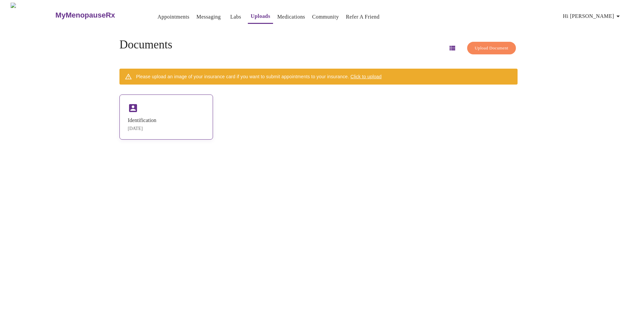
click at [156, 118] on div "Identification" at bounding box center [142, 120] width 29 height 6
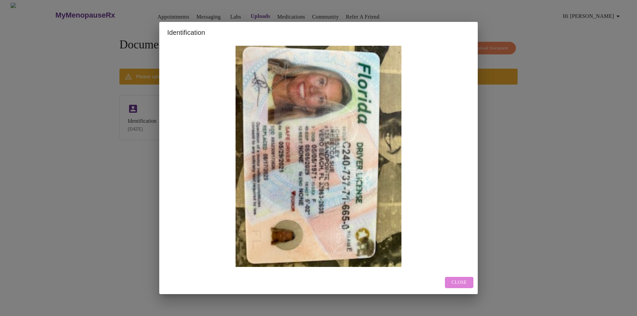
click at [466, 283] on span "Close" at bounding box center [458, 283] width 15 height 8
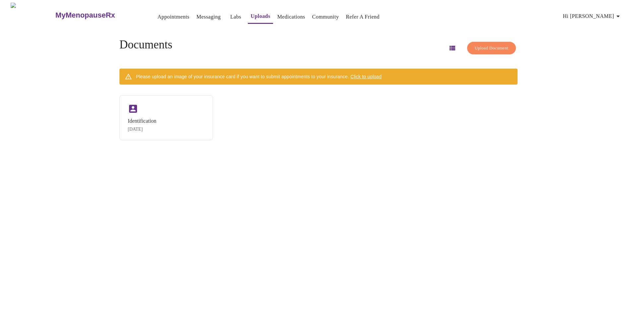
click at [478, 45] on span "Upload Document" at bounding box center [492, 48] width 34 height 8
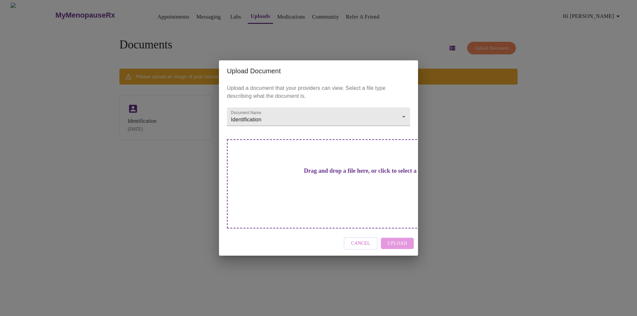
click at [514, 131] on div "Upload Document Upload a document that your providers can view. Select a file t…" at bounding box center [318, 158] width 637 height 316
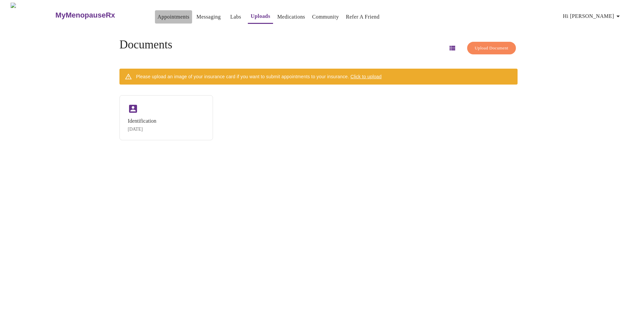
click at [160, 15] on link "Appointments" at bounding box center [174, 16] width 32 height 9
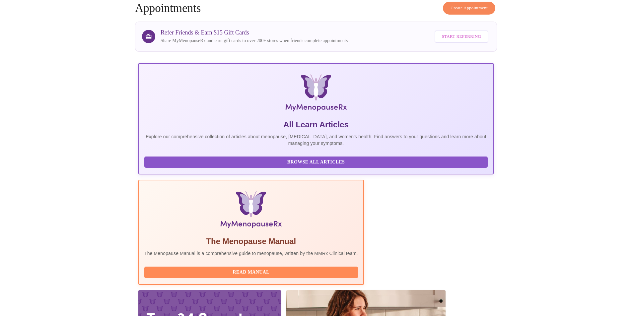
scroll to position [47, 0]
